Goal: Task Accomplishment & Management: Complete application form

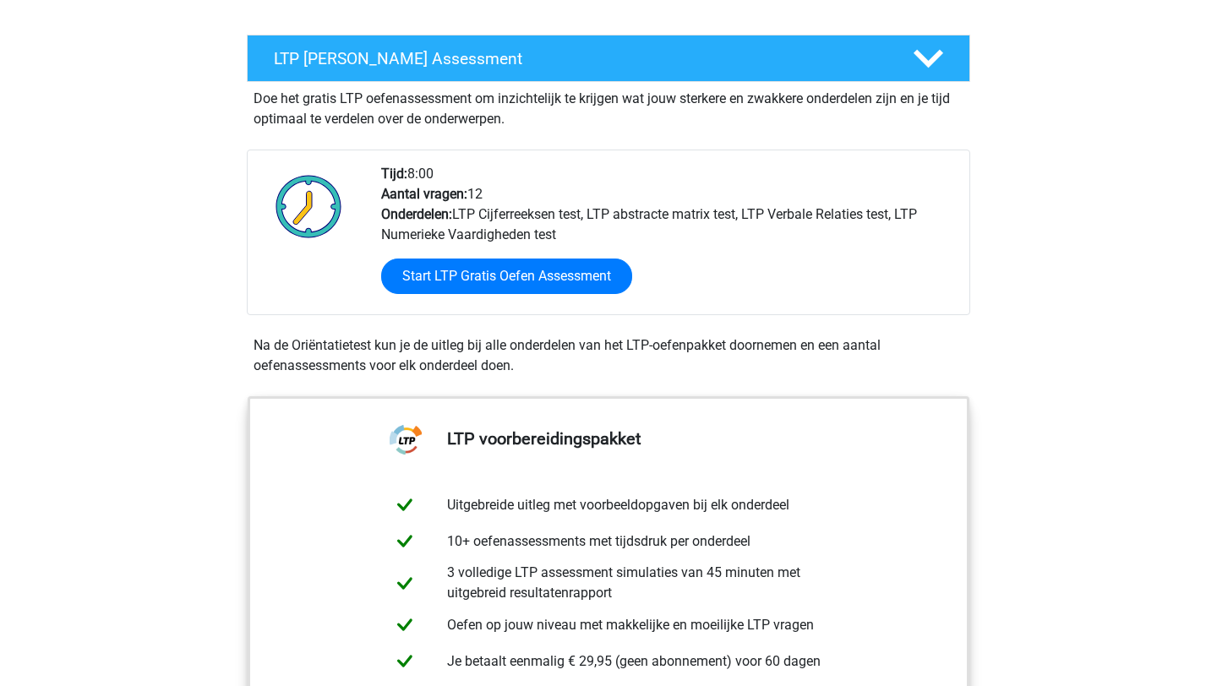
scroll to position [282, 0]
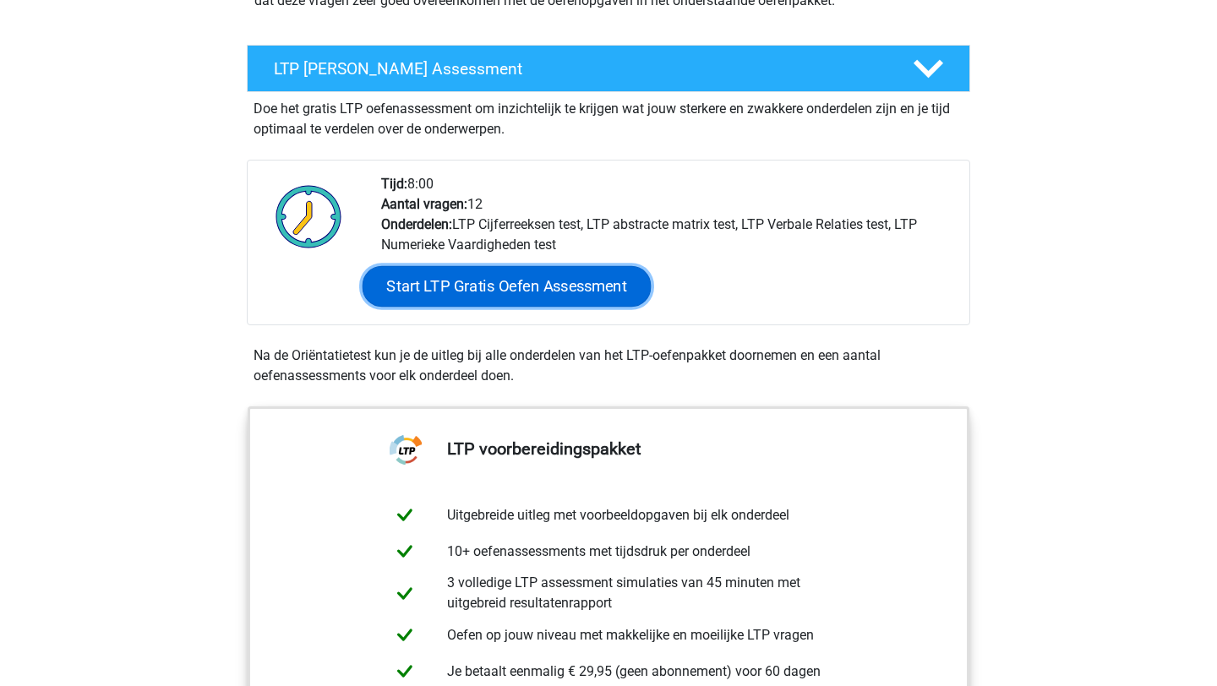
click at [495, 282] on link "Start LTP Gratis Oefen Assessment" at bounding box center [507, 286] width 289 height 41
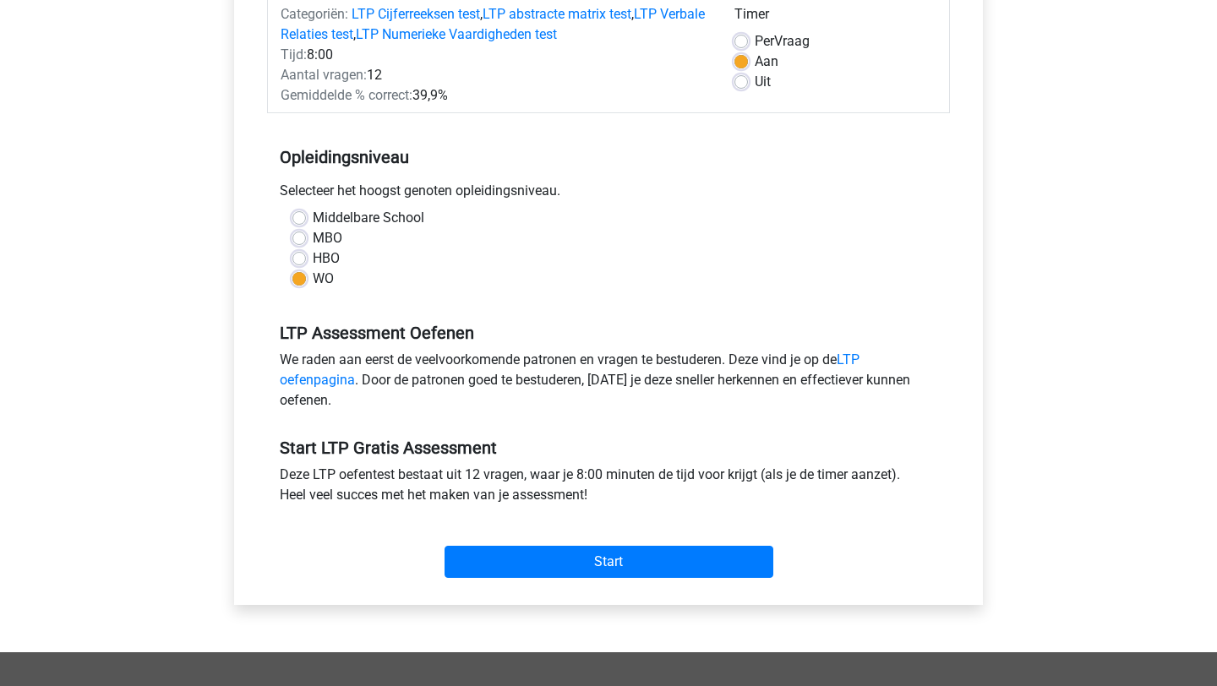
scroll to position [358, 0]
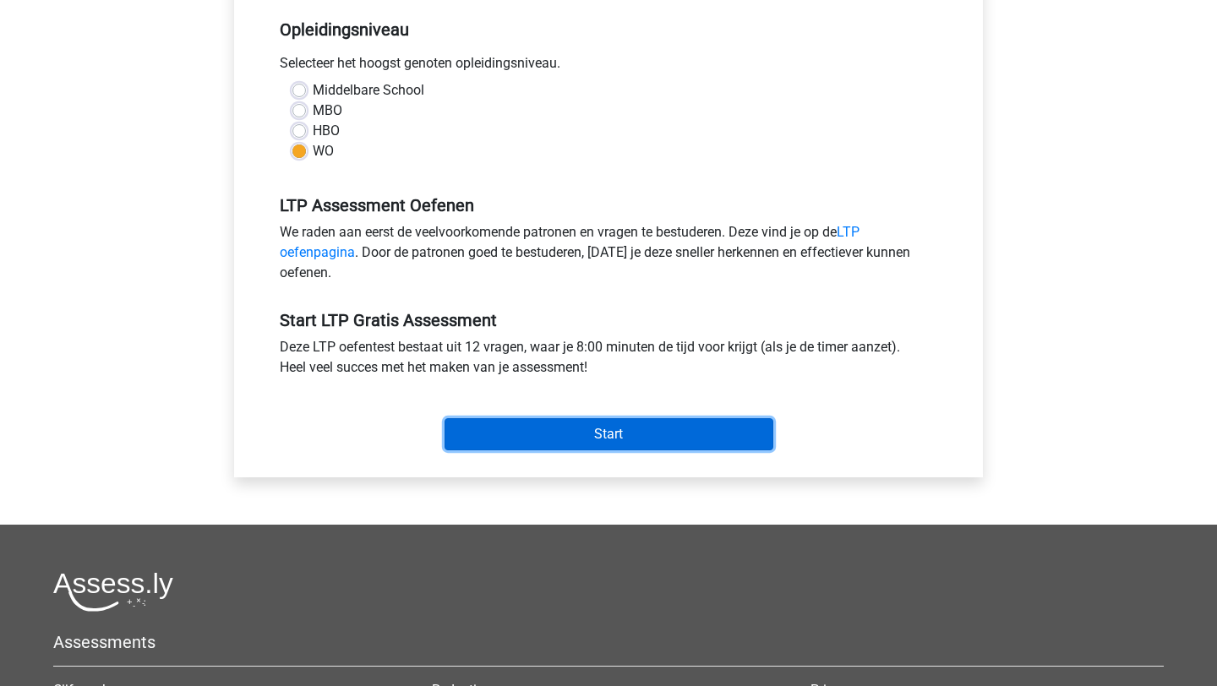
click at [515, 427] on input "Start" at bounding box center [609, 434] width 329 height 32
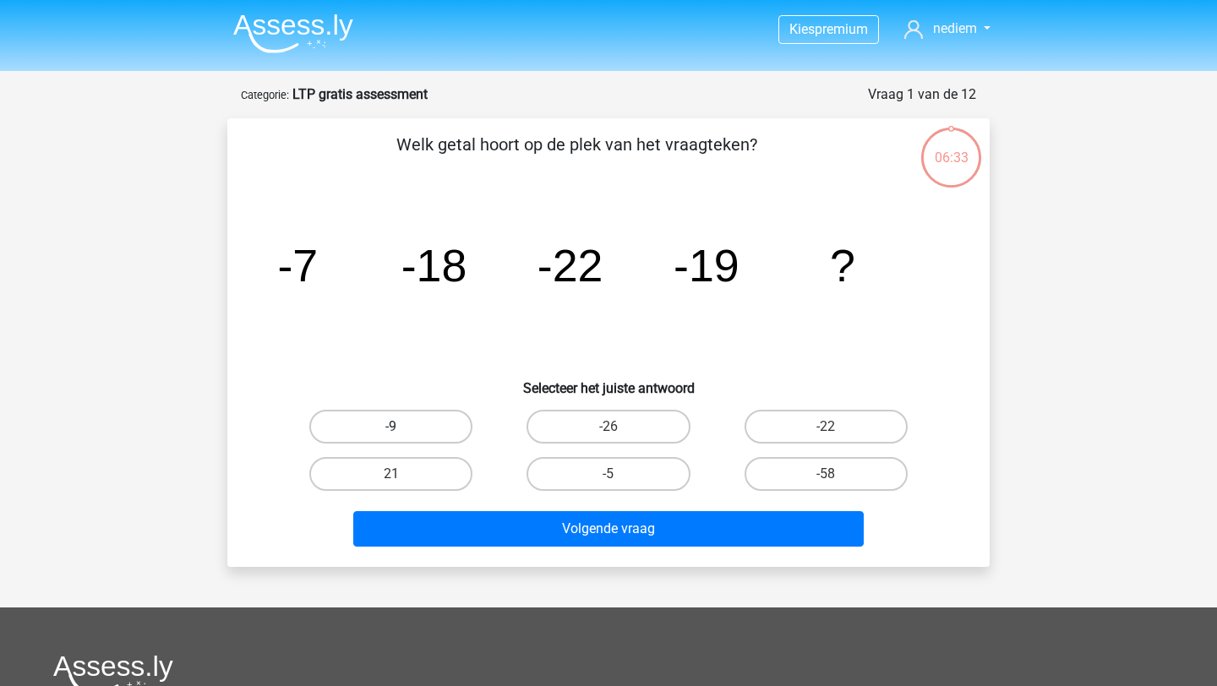
click at [412, 424] on label "-9" at bounding box center [390, 427] width 163 height 34
click at [402, 427] on input "-9" at bounding box center [396, 432] width 11 height 11
radio input "true"
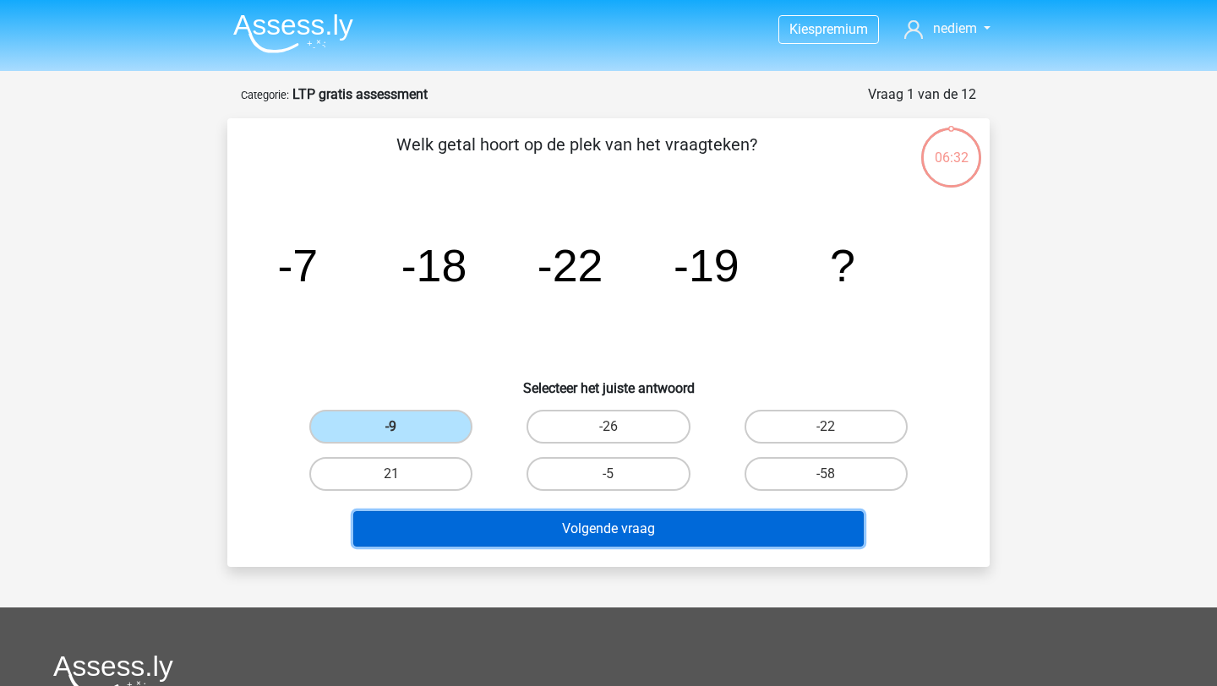
click at [494, 546] on button "Volgende vraag" at bounding box center [608, 529] width 511 height 36
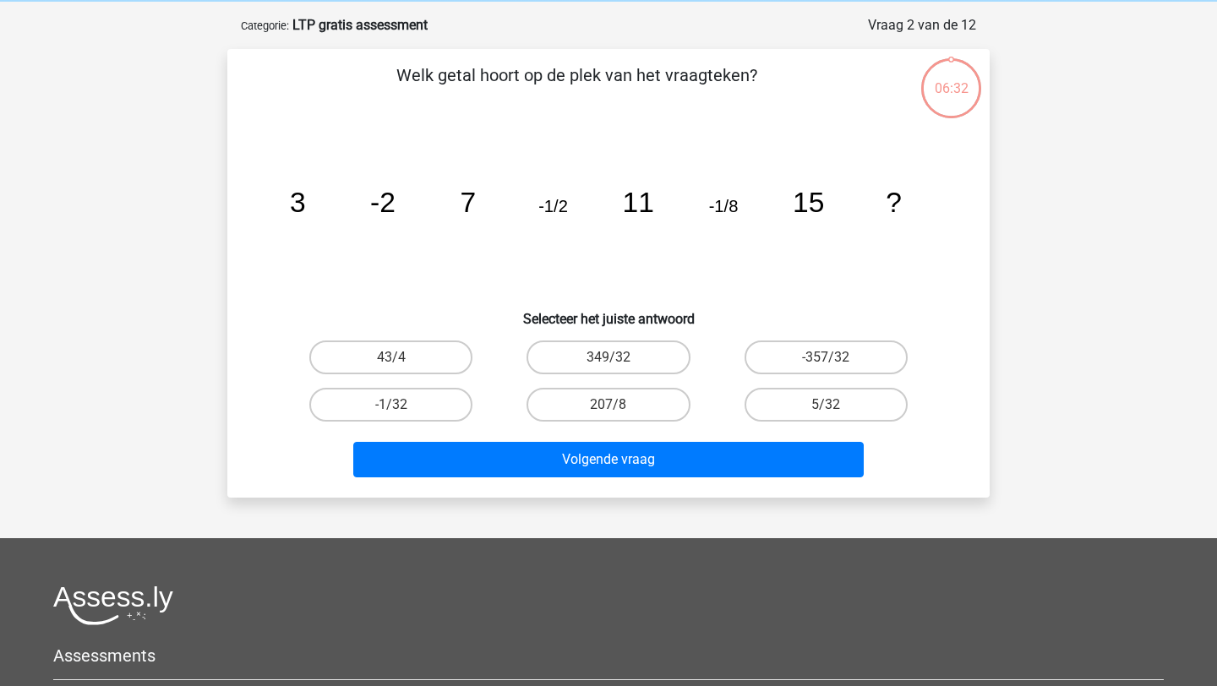
scroll to position [85, 0]
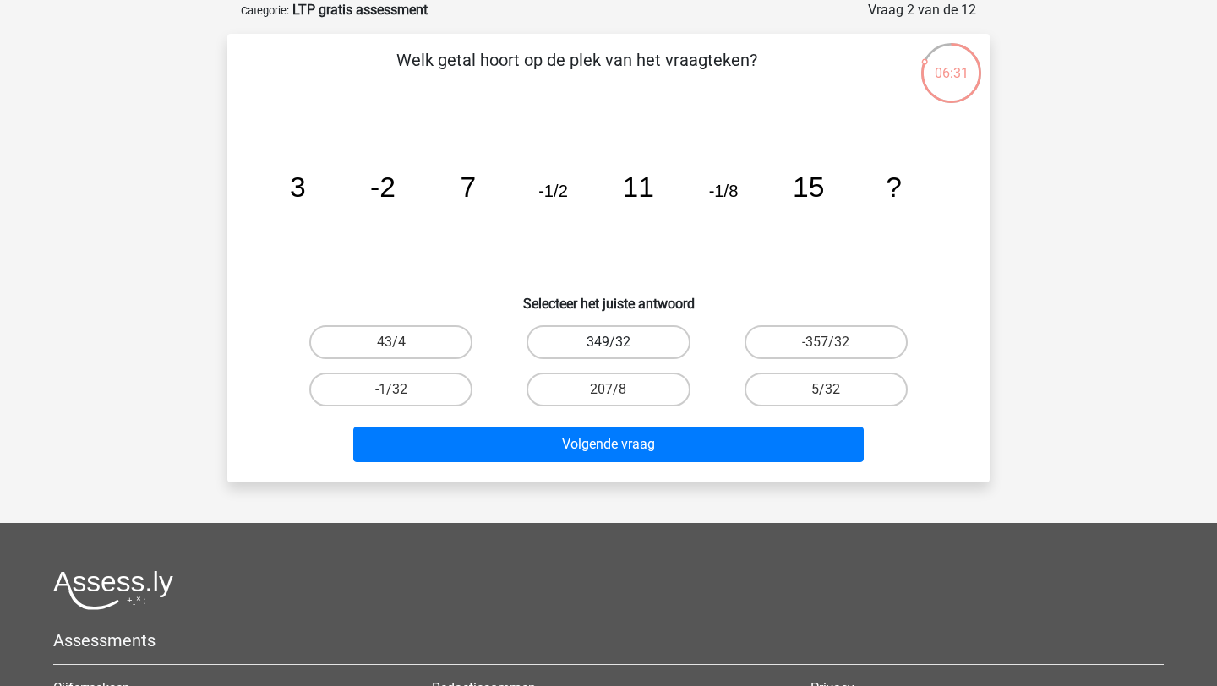
click at [590, 336] on label "349/32" at bounding box center [608, 342] width 163 height 34
click at [609, 342] on input "349/32" at bounding box center [614, 347] width 11 height 11
radio input "true"
click at [589, 423] on div "Volgende vraag" at bounding box center [608, 441] width 708 height 56
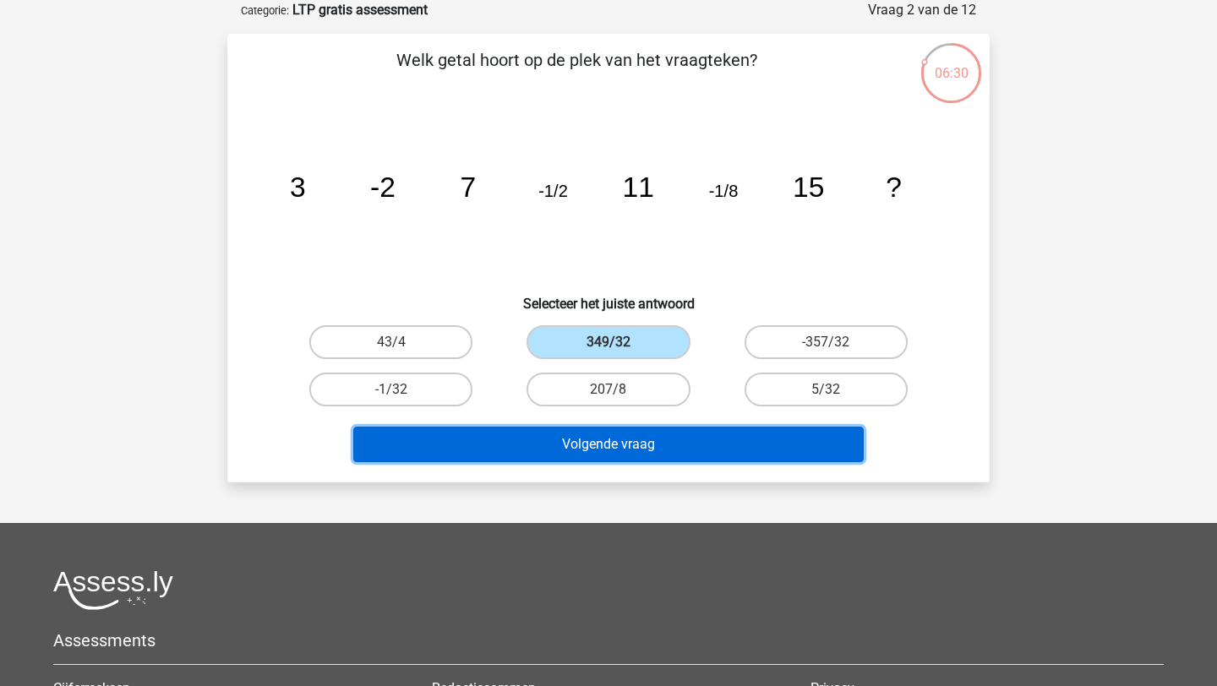
click at [589, 438] on button "Volgende vraag" at bounding box center [608, 445] width 511 height 36
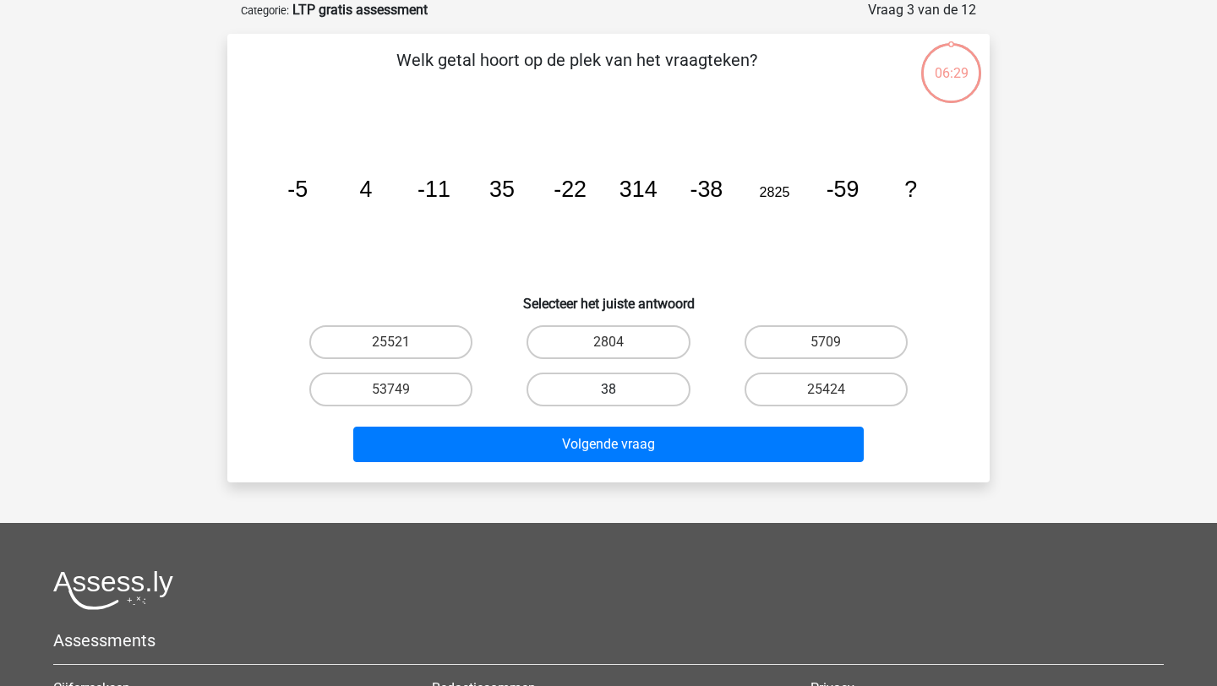
click at [605, 402] on label "38" at bounding box center [608, 390] width 163 height 34
click at [609, 401] on input "38" at bounding box center [614, 395] width 11 height 11
radio input "true"
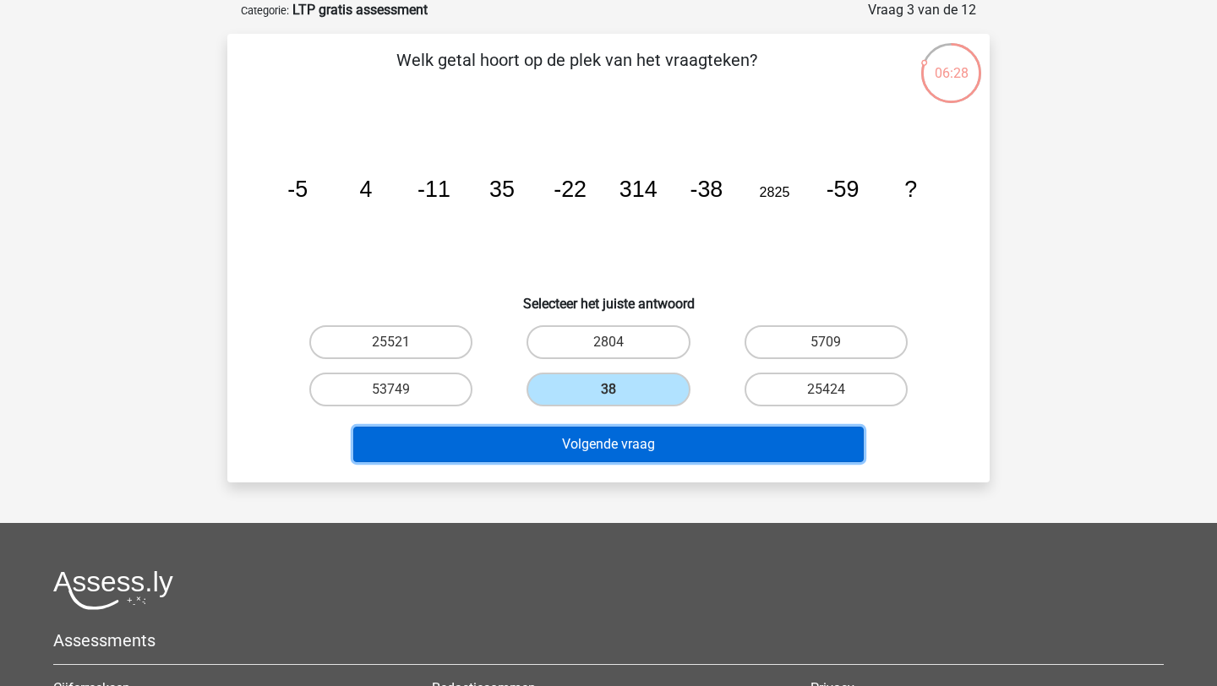
click at [605, 437] on button "Volgende vraag" at bounding box center [608, 445] width 511 height 36
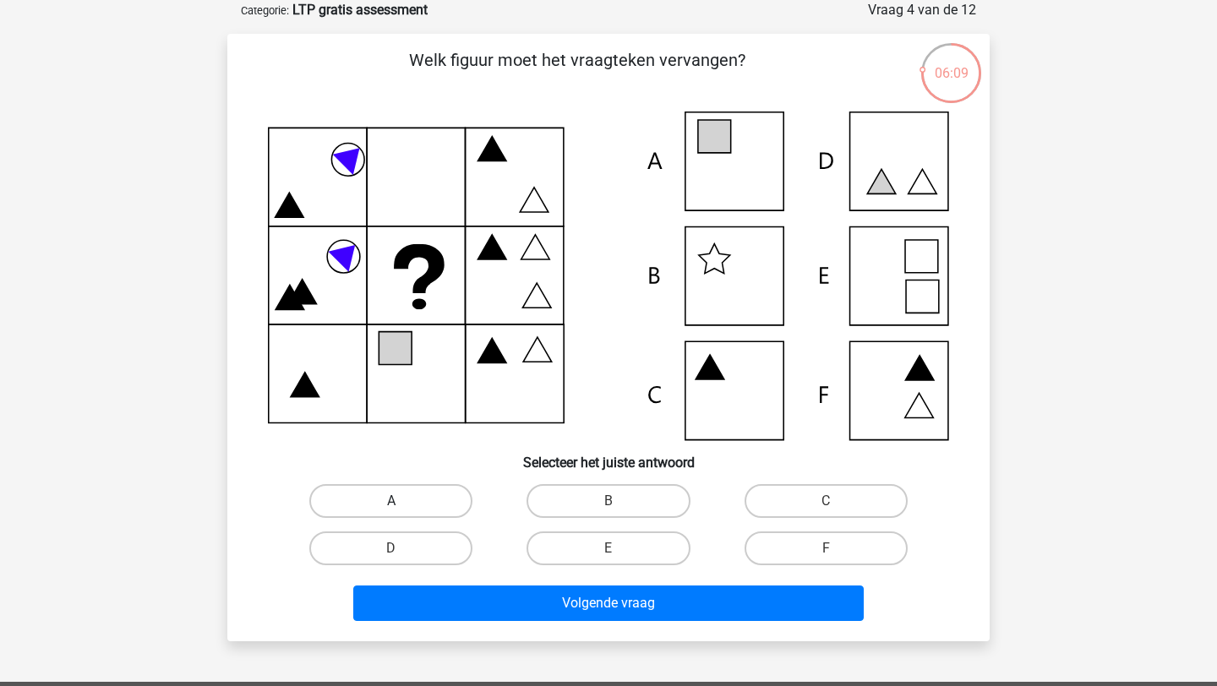
click at [417, 501] on label "A" at bounding box center [390, 501] width 163 height 34
click at [402, 501] on input "A" at bounding box center [396, 506] width 11 height 11
radio input "true"
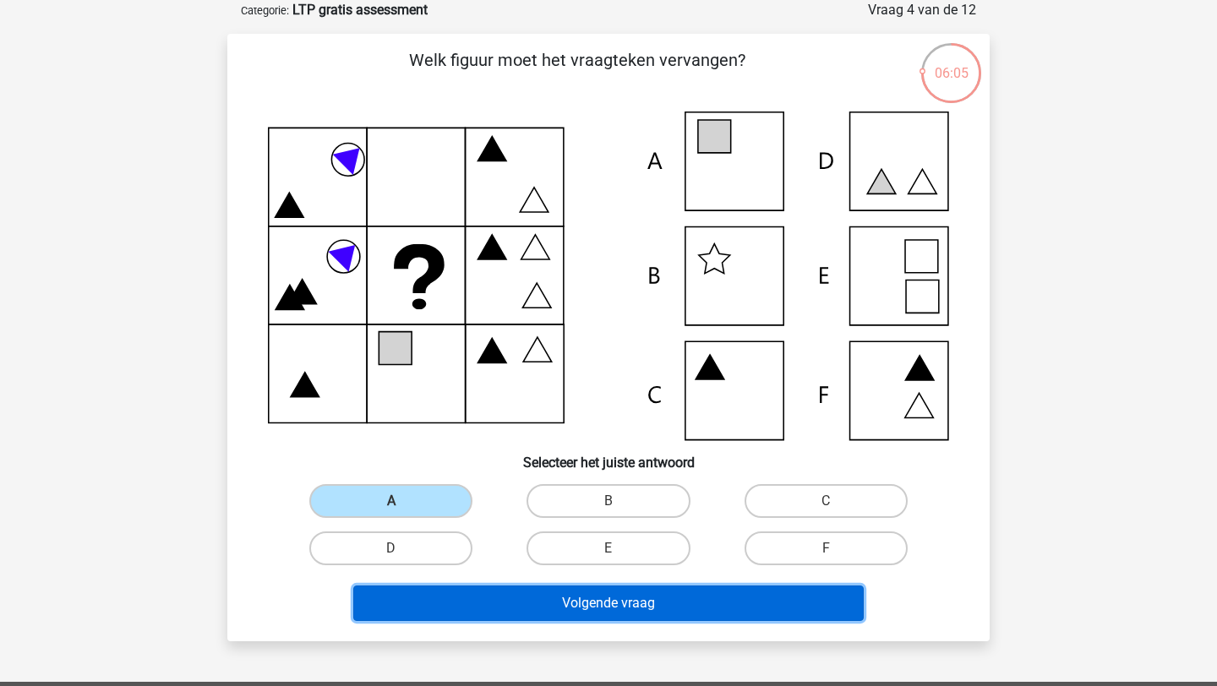
click at [494, 606] on button "Volgende vraag" at bounding box center [608, 604] width 511 height 36
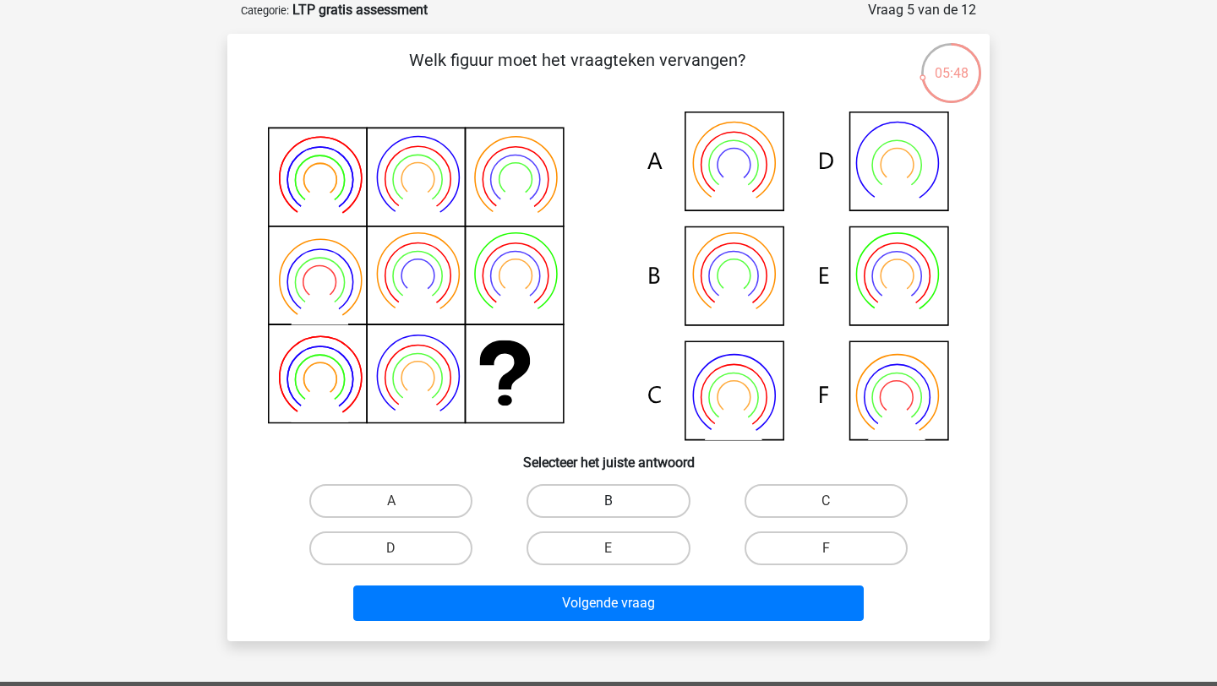
click at [595, 511] on label "B" at bounding box center [608, 501] width 163 height 34
click at [609, 511] on input "B" at bounding box center [614, 506] width 11 height 11
radio input "true"
